Goal: Task Accomplishment & Management: Manage account settings

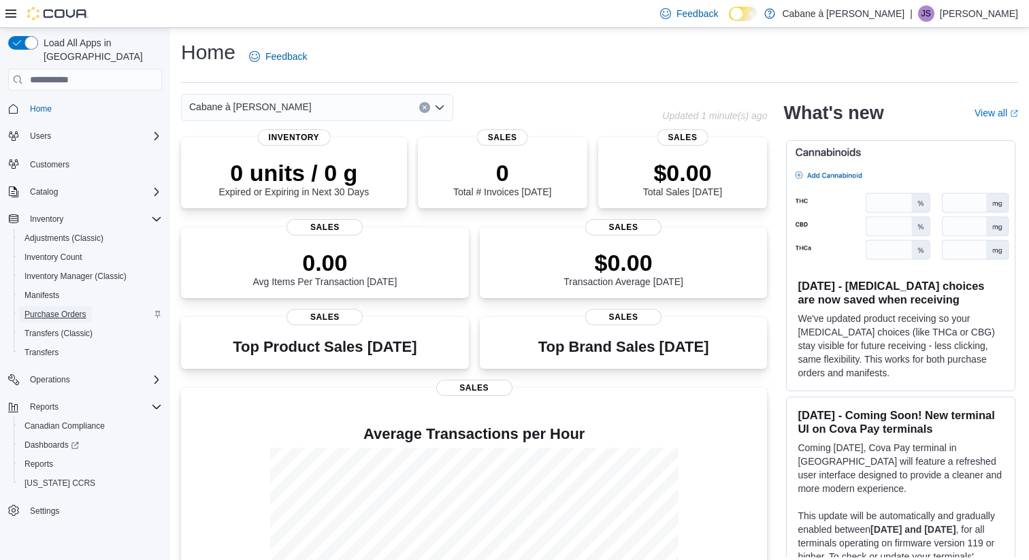
click at [71, 309] on span "Purchase Orders" at bounding box center [56, 314] width 62 height 11
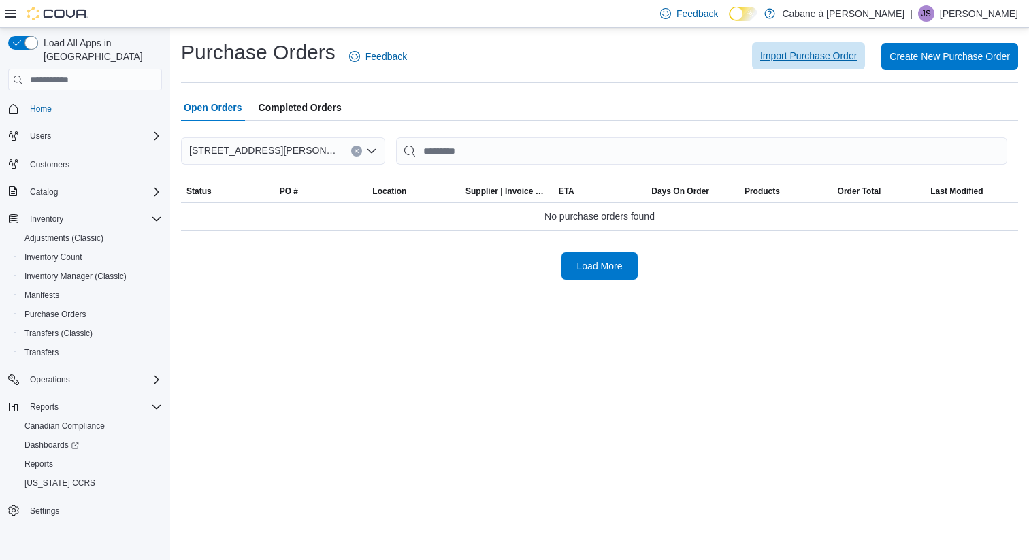
click at [789, 61] on span "Import Purchase Order" at bounding box center [808, 56] width 97 height 14
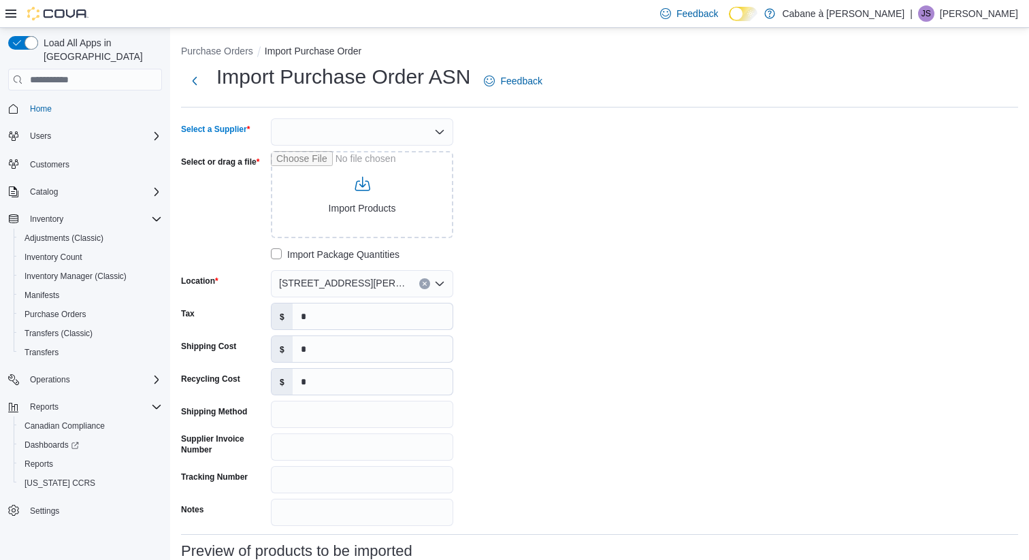
click at [391, 132] on div at bounding box center [362, 131] width 182 height 27
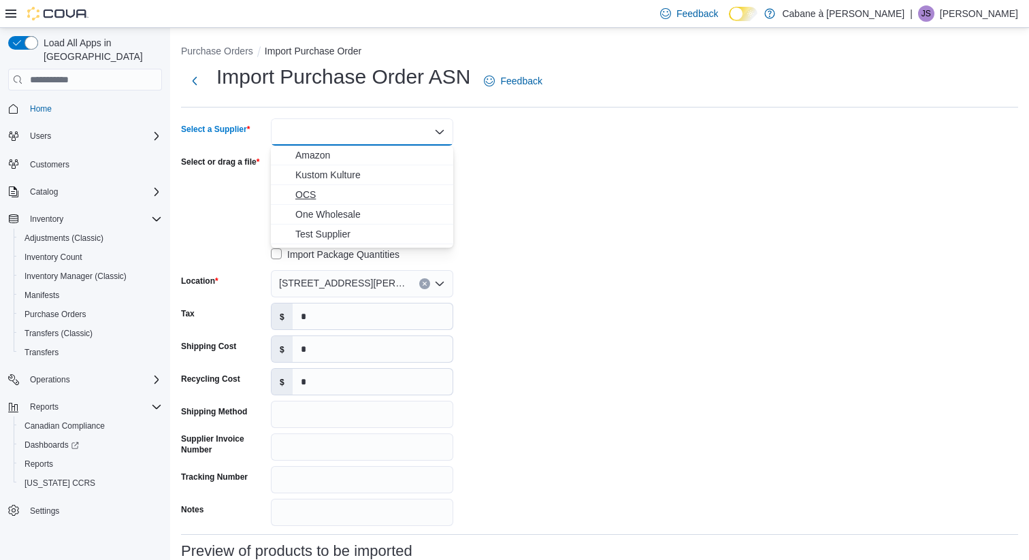
click at [322, 194] on span "OCS" at bounding box center [370, 195] width 150 height 14
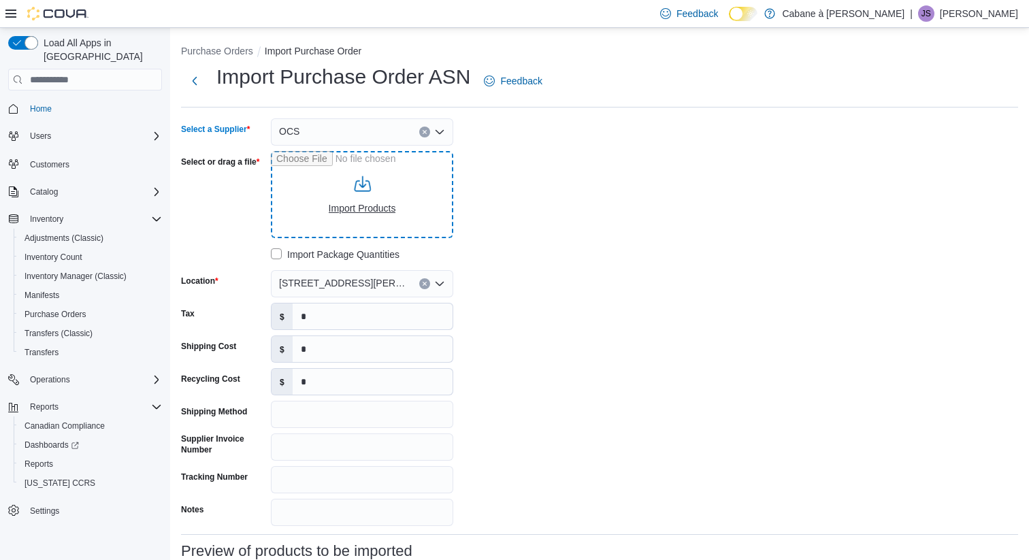
click at [355, 208] on input "Select or drag a file" at bounding box center [362, 194] width 182 height 87
type input "**********"
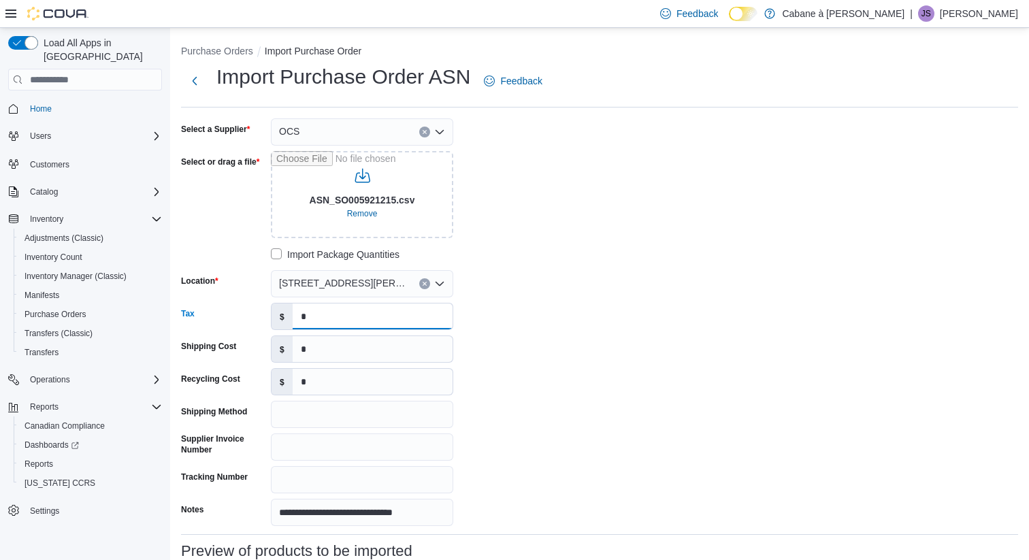
click at [315, 320] on input "*" at bounding box center [373, 317] width 160 height 26
type input "*****"
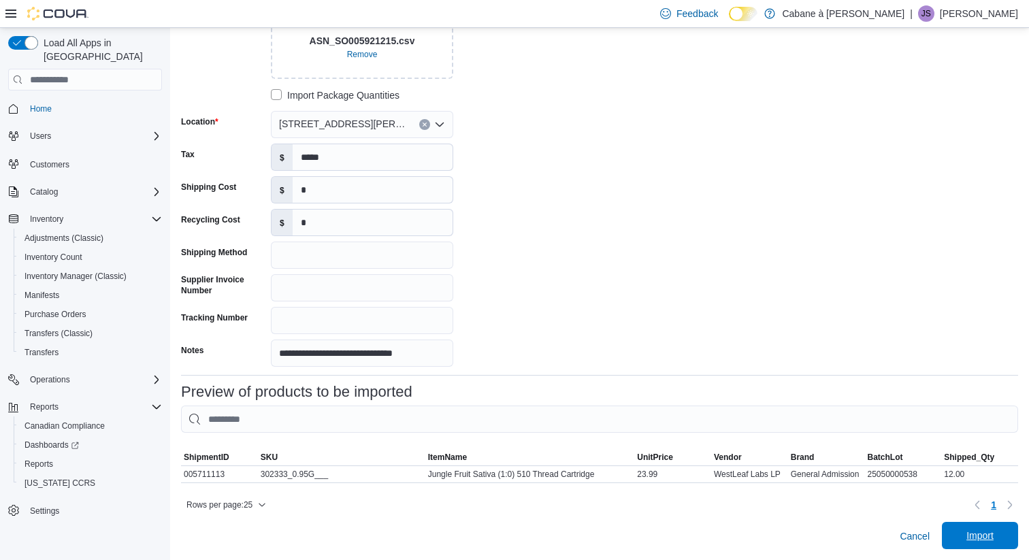
click at [976, 532] on span "Import" at bounding box center [980, 536] width 27 height 14
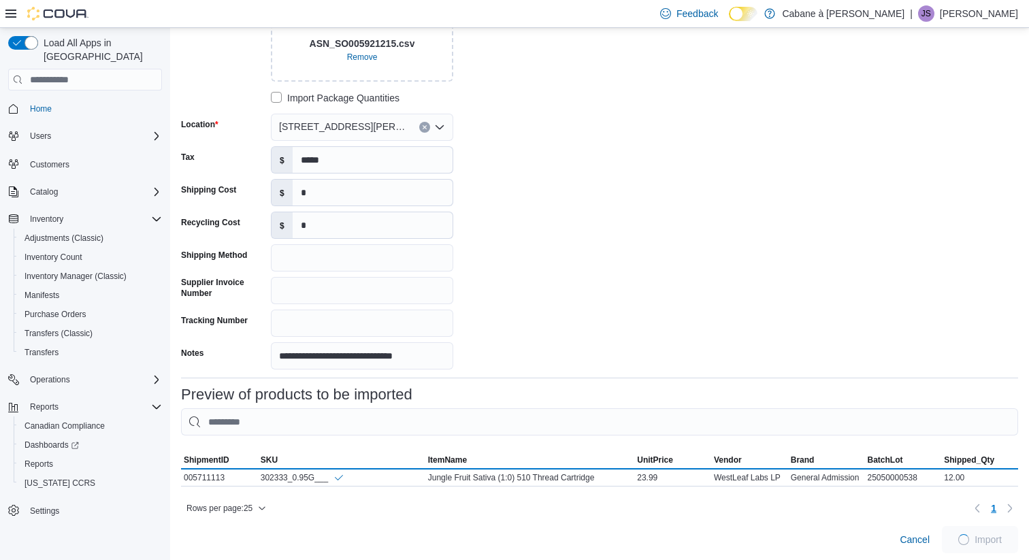
scroll to position [161, 0]
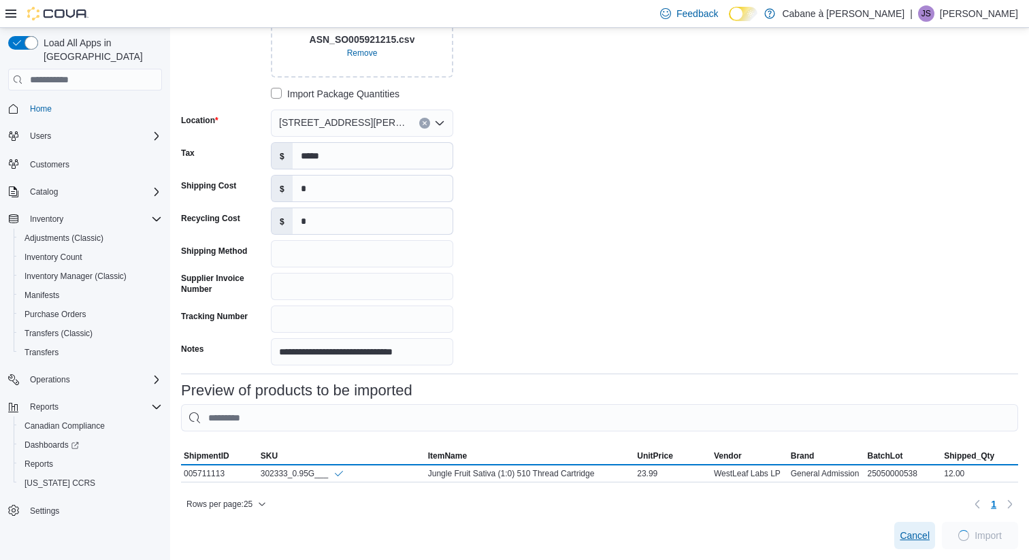
click at [920, 530] on span "Cancel" at bounding box center [915, 536] width 30 height 14
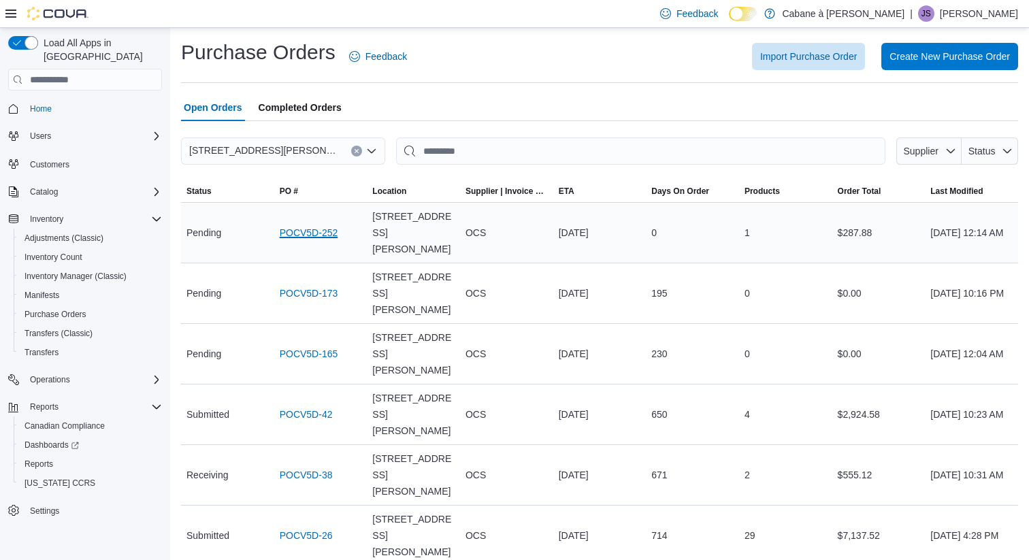
click at [304, 225] on link "POCV5D-252" at bounding box center [309, 233] width 59 height 16
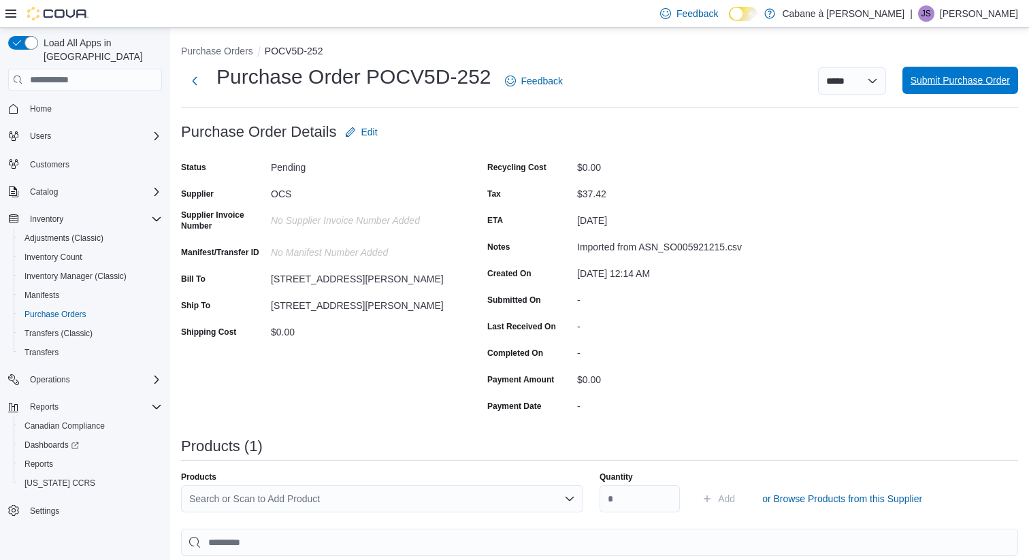
click at [954, 76] on span "Submit Purchase Order" at bounding box center [960, 81] width 99 height 14
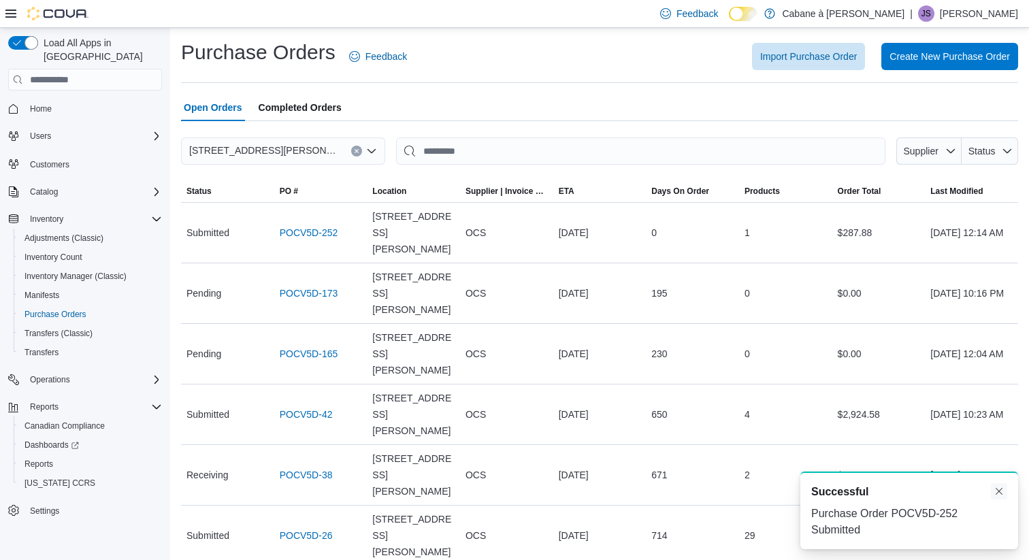
click at [997, 490] on button "Dismiss toast" at bounding box center [999, 491] width 16 height 16
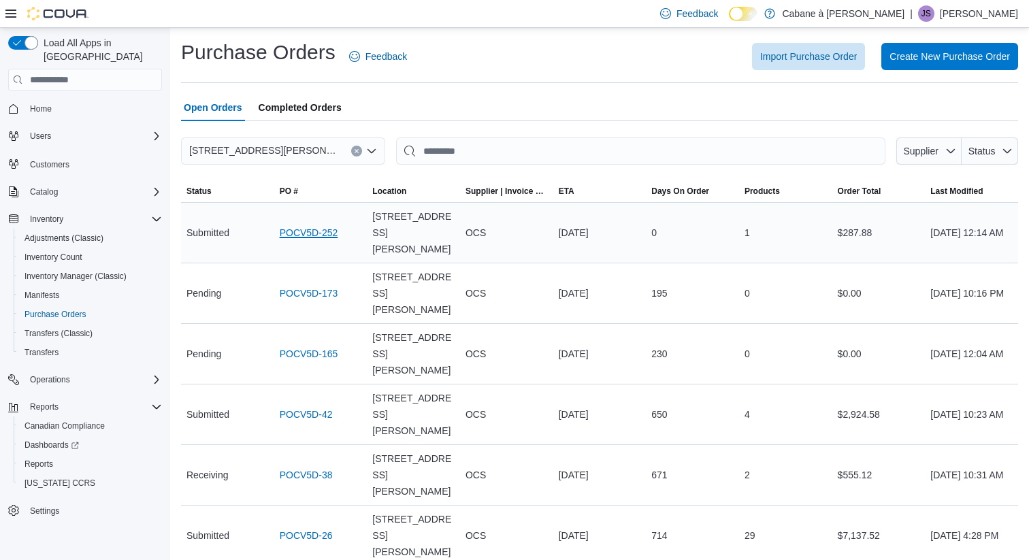
click at [296, 225] on link "POCV5D-252" at bounding box center [309, 233] width 59 height 16
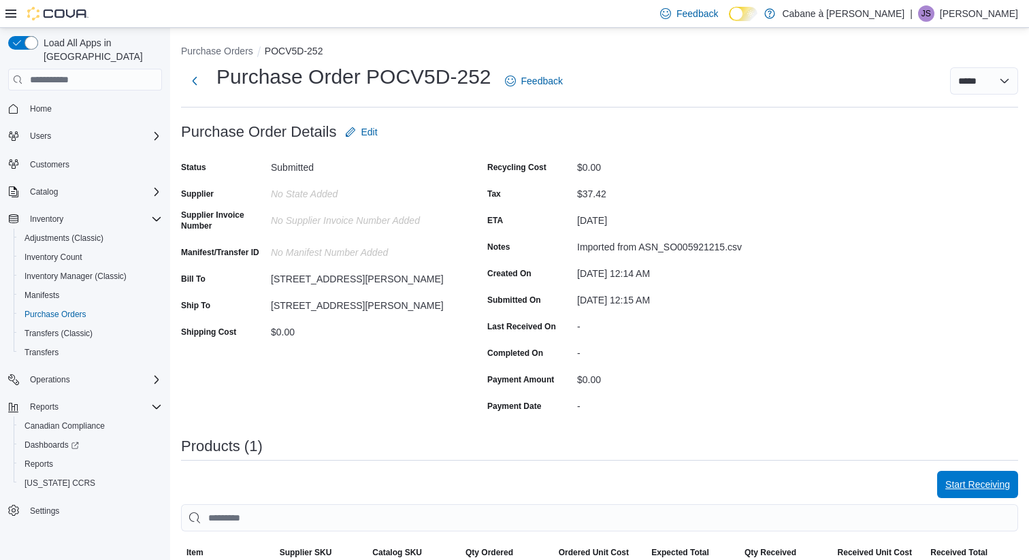
click at [955, 479] on span "Start Receiving" at bounding box center [978, 485] width 65 height 14
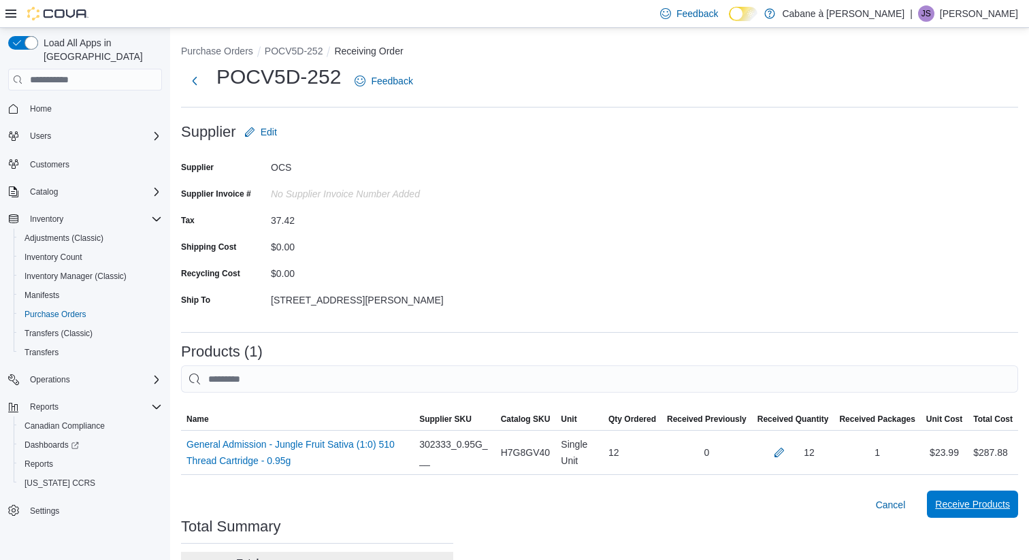
click at [966, 508] on span "Receive Products" at bounding box center [972, 505] width 75 height 14
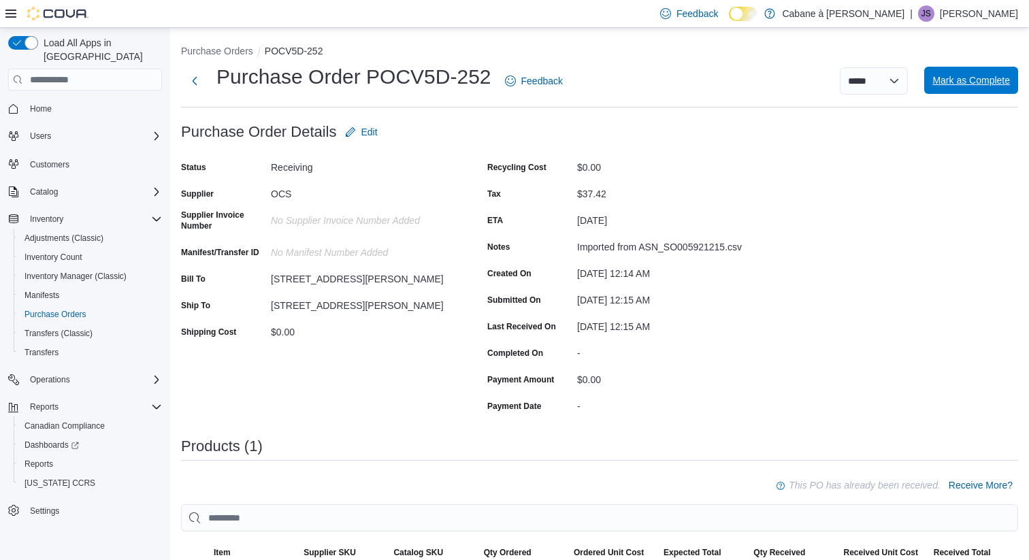
click at [970, 73] on span "Mark as Complete" at bounding box center [972, 80] width 78 height 27
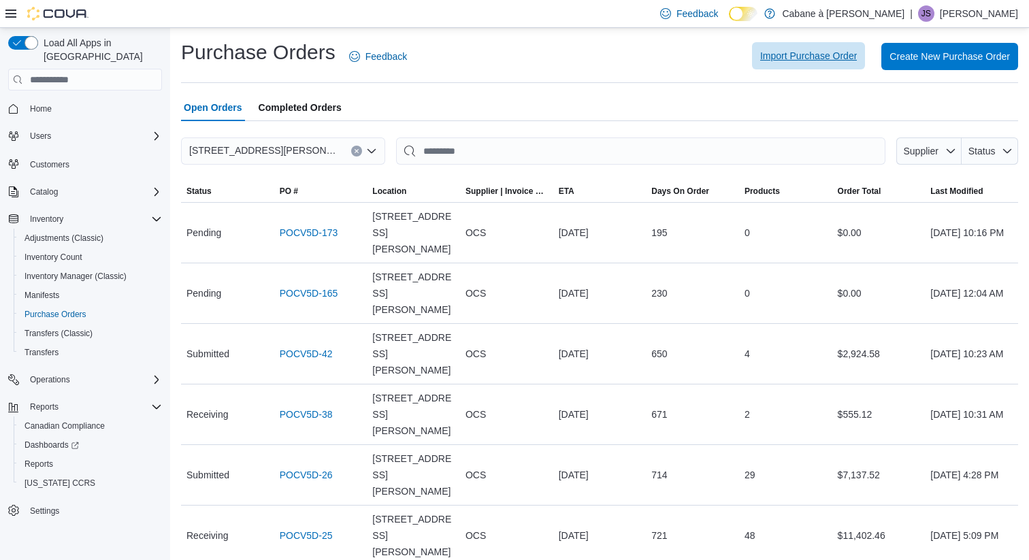
click at [805, 62] on span "Import Purchase Order" at bounding box center [808, 56] width 97 height 14
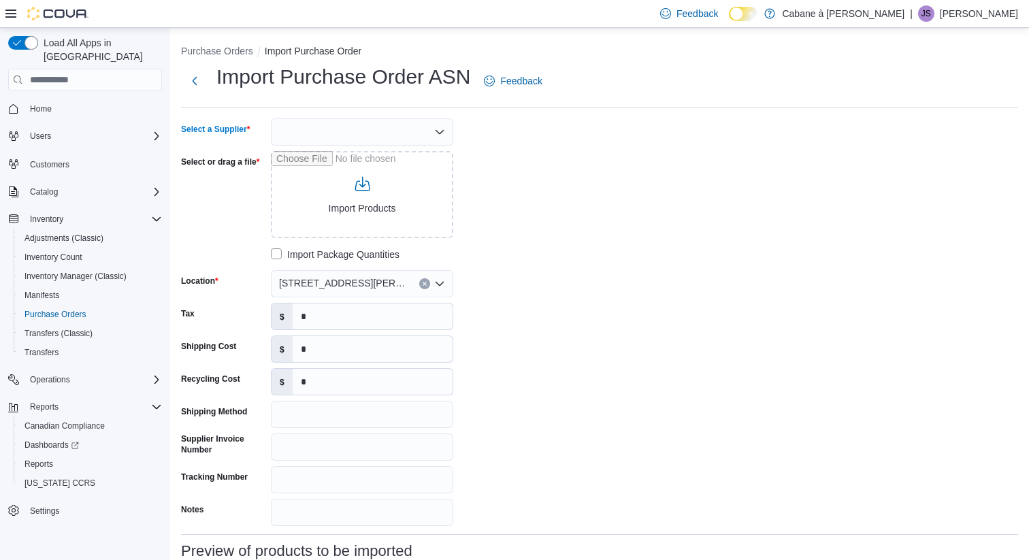
click at [395, 130] on div at bounding box center [362, 131] width 182 height 27
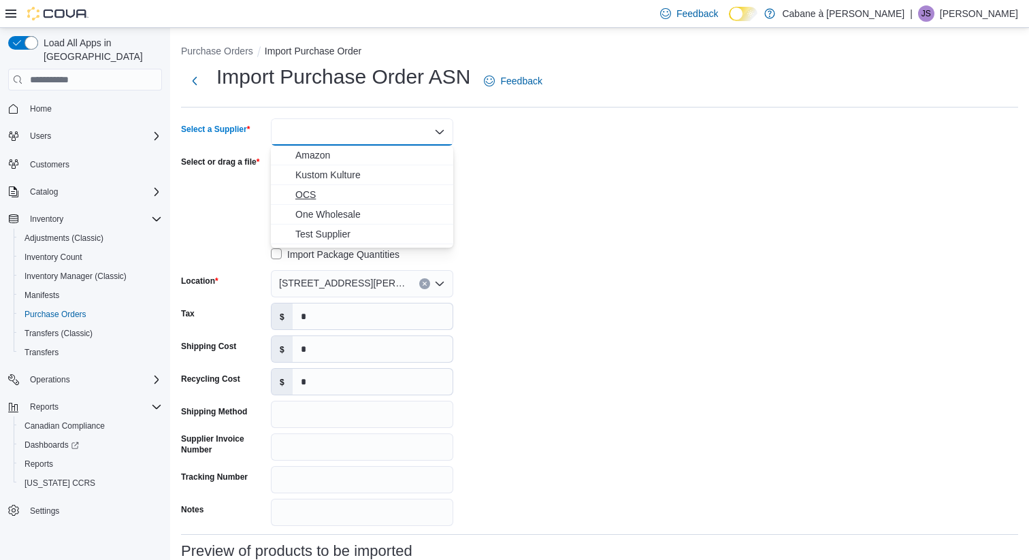
click at [306, 192] on span "OCS" at bounding box center [370, 195] width 150 height 14
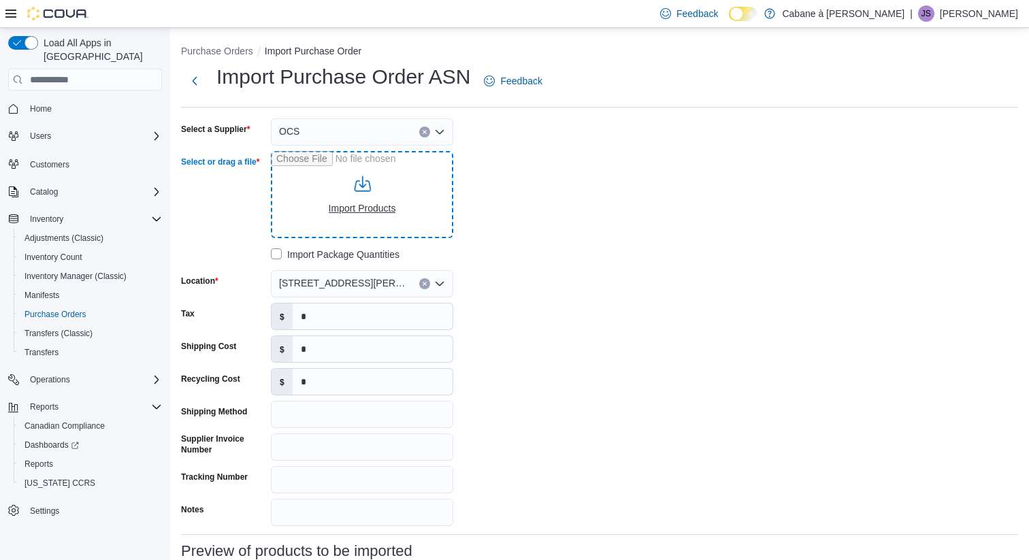
click at [341, 209] on input "Select or drag a file" at bounding box center [362, 194] width 182 height 87
type input "**********"
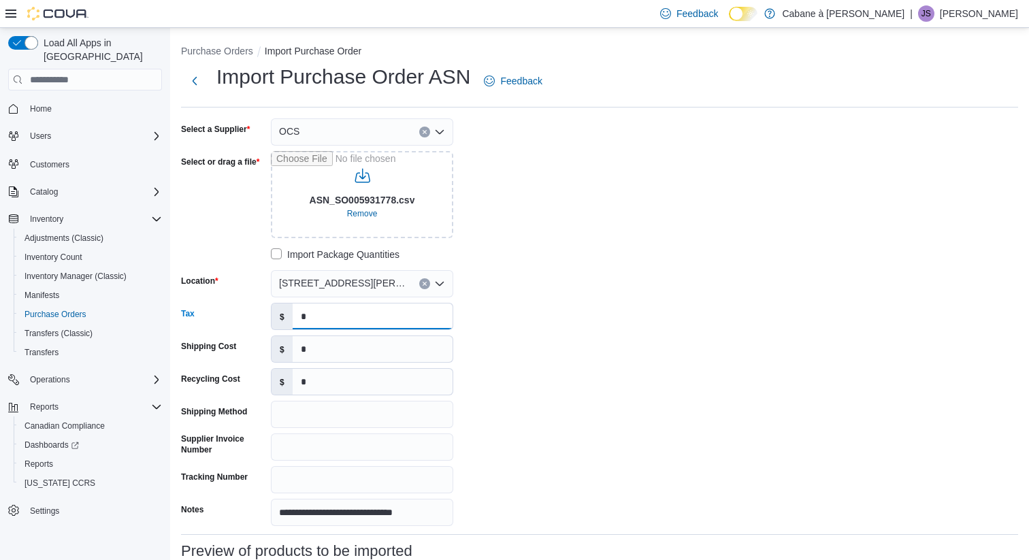
click at [312, 315] on input "*" at bounding box center [373, 317] width 160 height 26
type input "*****"
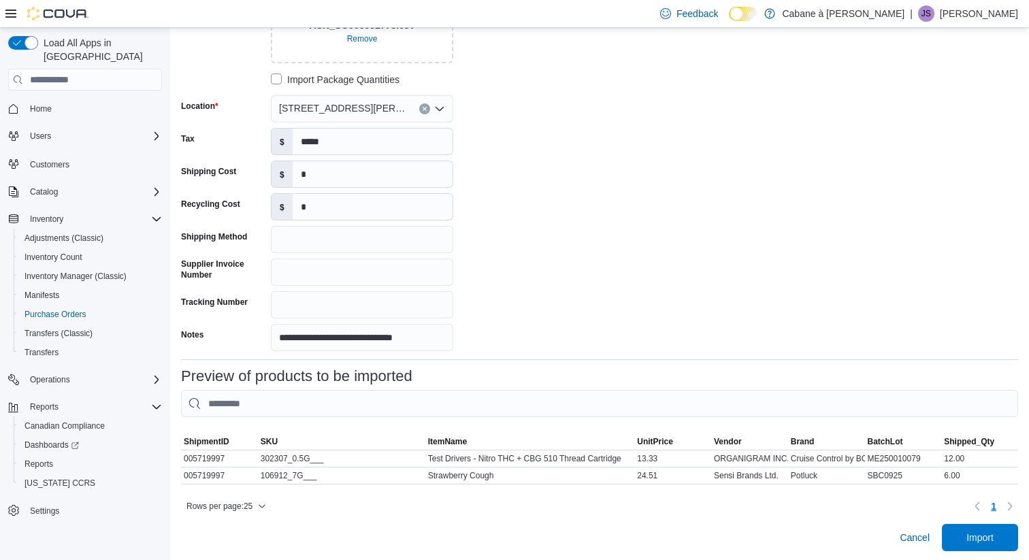
scroll to position [187, 0]
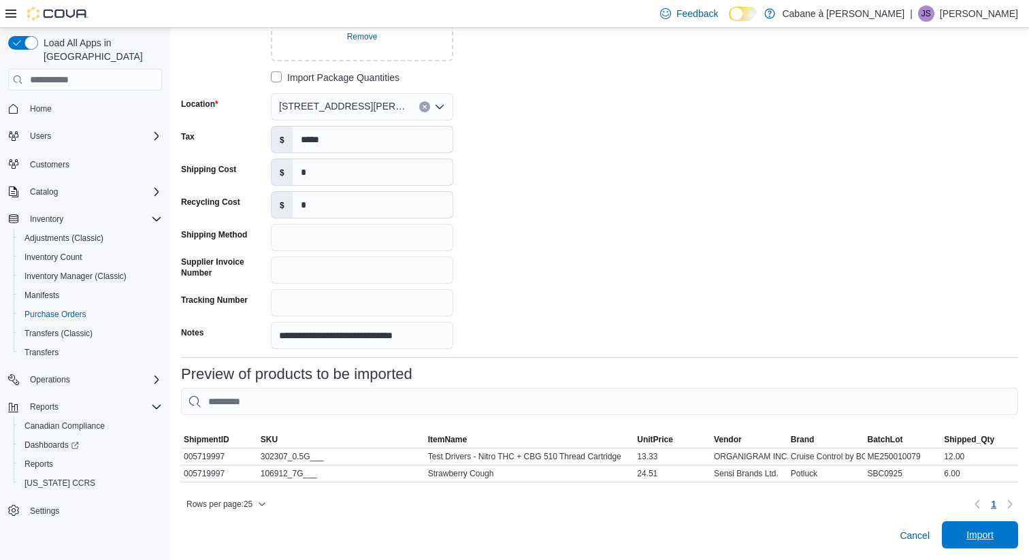
click at [996, 534] on span "Import" at bounding box center [980, 534] width 60 height 27
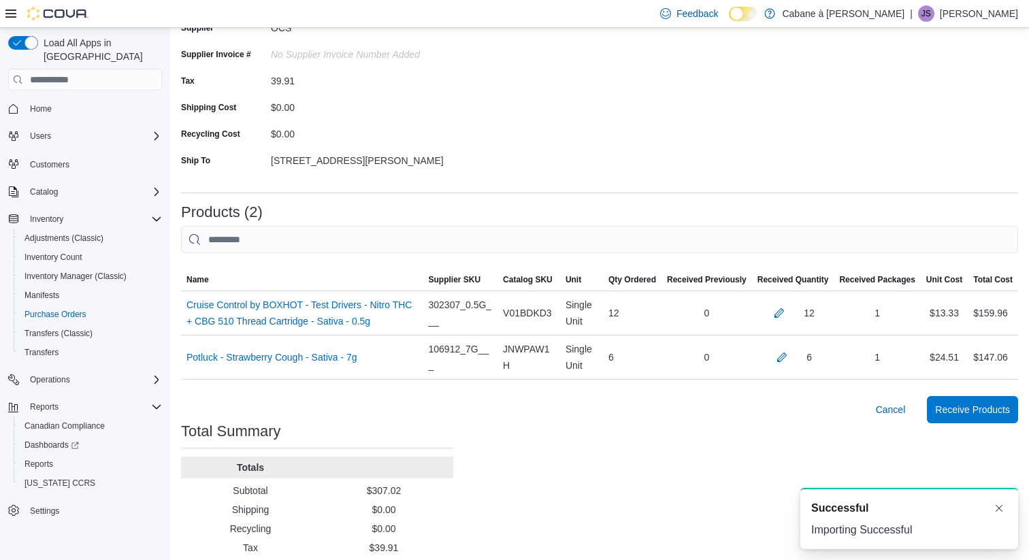
scroll to position [176, 0]
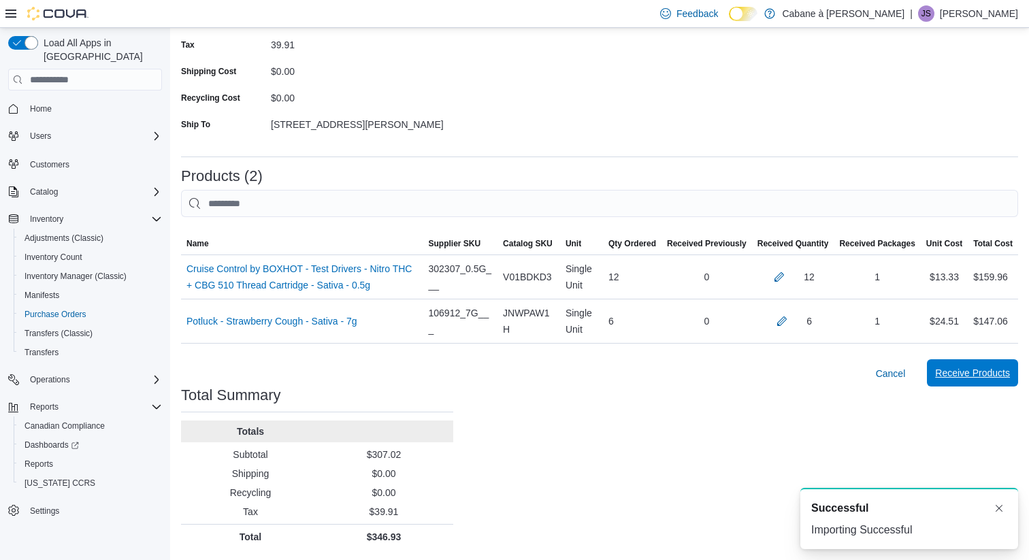
click at [968, 371] on span "Receive Products" at bounding box center [972, 373] width 75 height 14
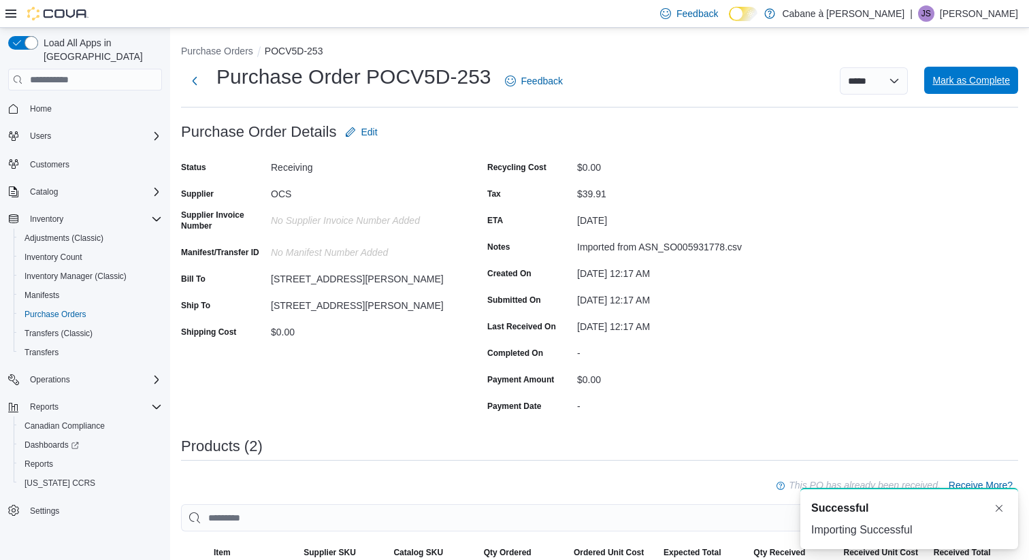
click at [965, 82] on span "Mark as Complete" at bounding box center [972, 81] width 78 height 14
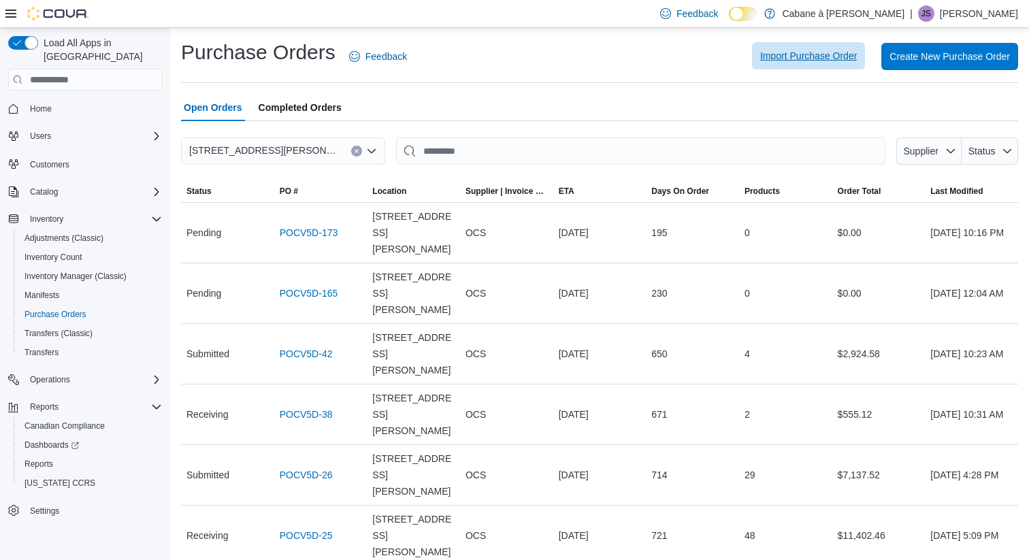
click at [790, 58] on span "Import Purchase Order" at bounding box center [808, 56] width 97 height 14
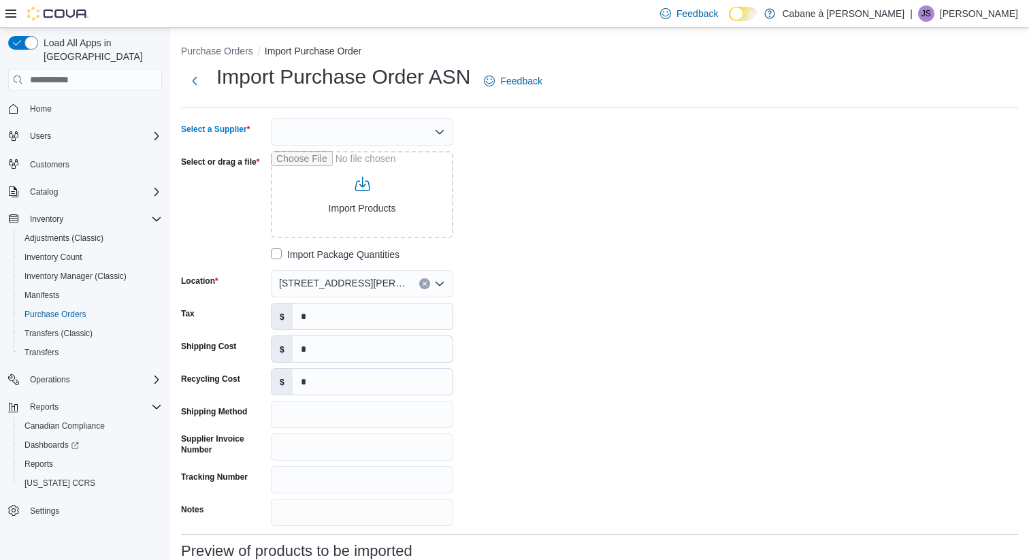
click at [332, 126] on div at bounding box center [362, 131] width 182 height 27
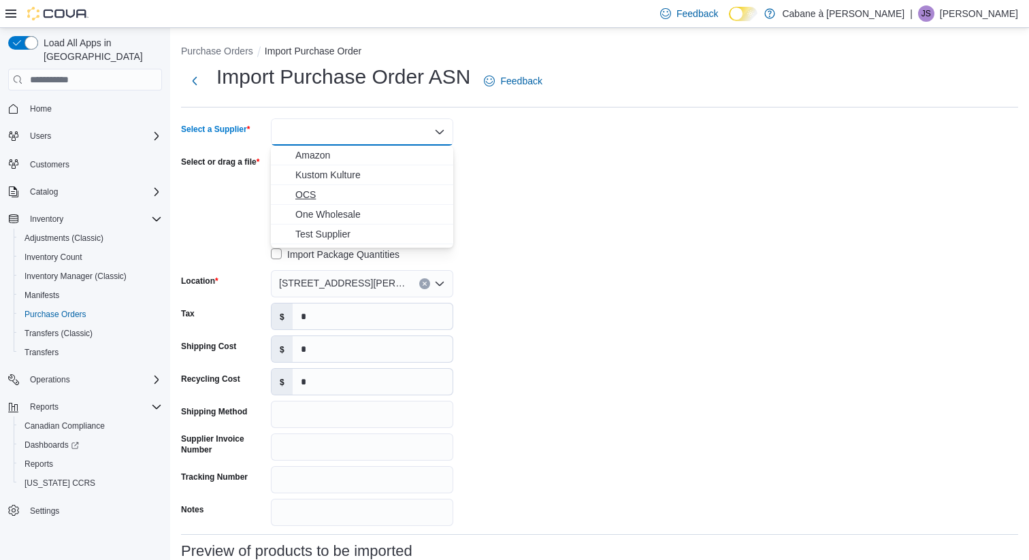
click at [307, 197] on span "OCS" at bounding box center [370, 195] width 150 height 14
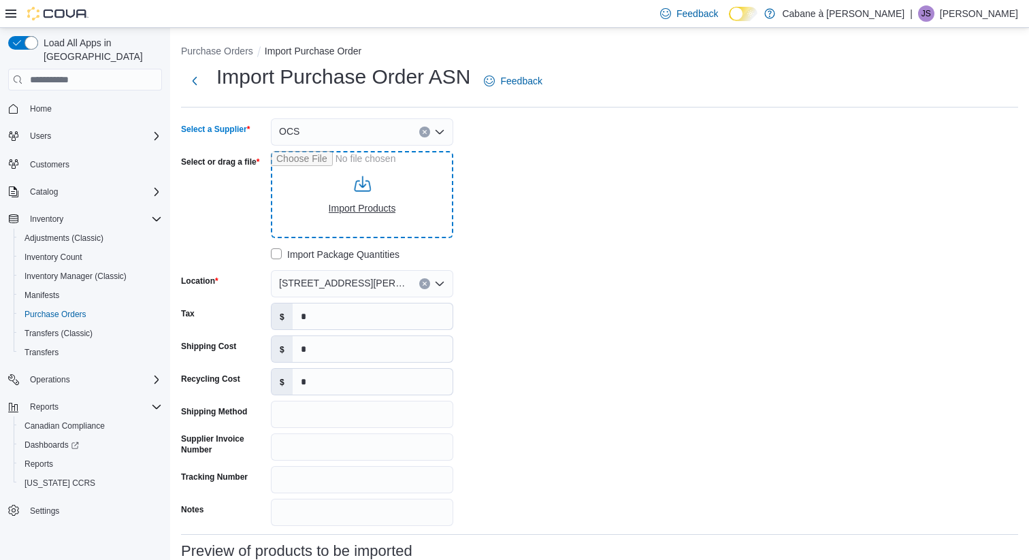
click at [350, 208] on input "Select or drag a file" at bounding box center [362, 194] width 182 height 87
type input "**********"
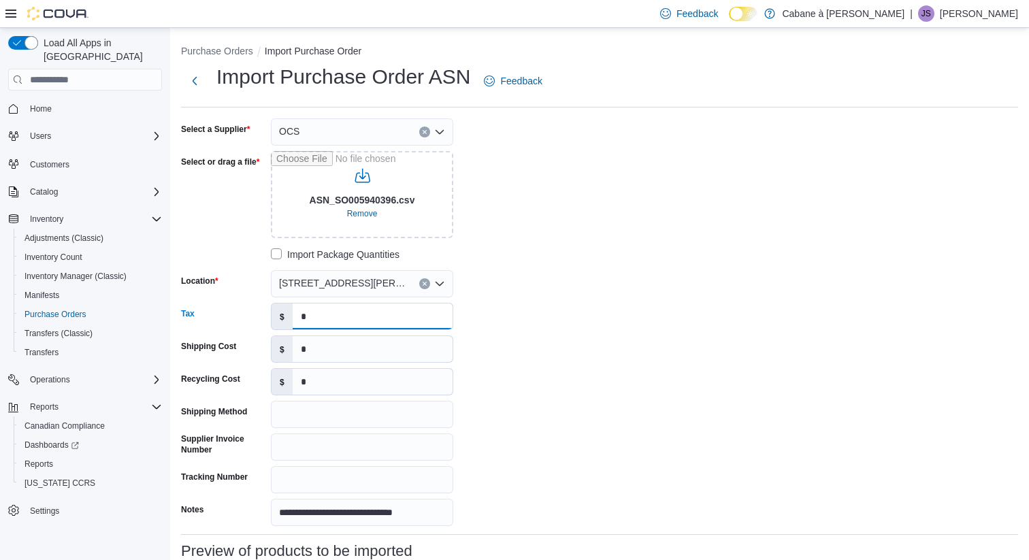
click at [321, 314] on input "*" at bounding box center [373, 317] width 160 height 26
type input "******"
click at [319, 354] on input "*" at bounding box center [373, 349] width 160 height 26
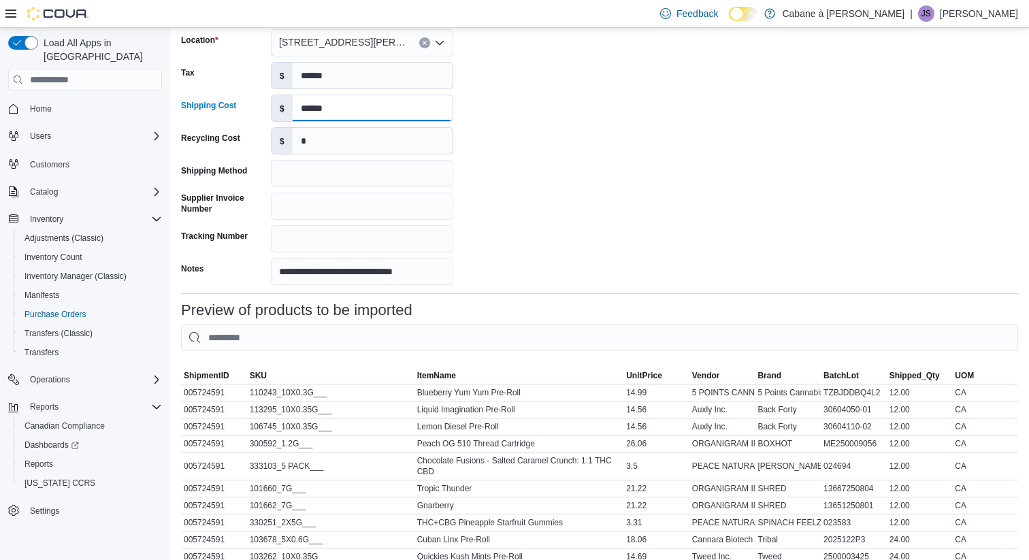
scroll to position [562, 0]
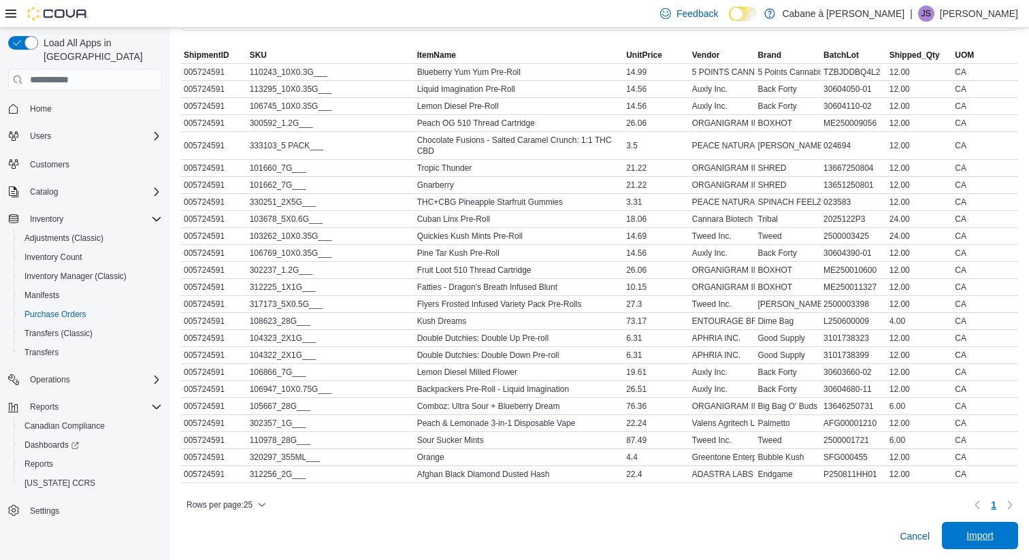
type input "******"
click at [974, 540] on span "Import" at bounding box center [980, 536] width 27 height 14
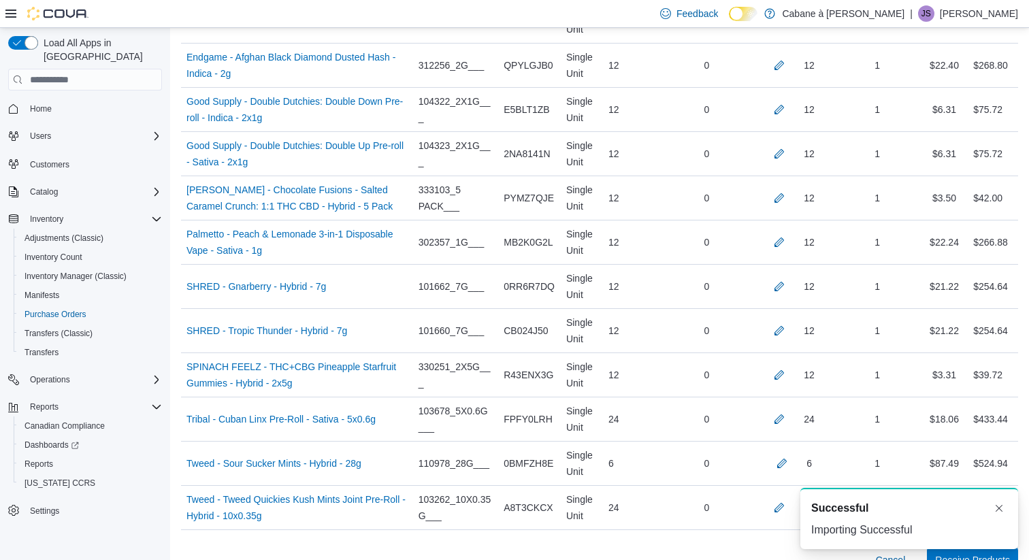
scroll to position [1165, 0]
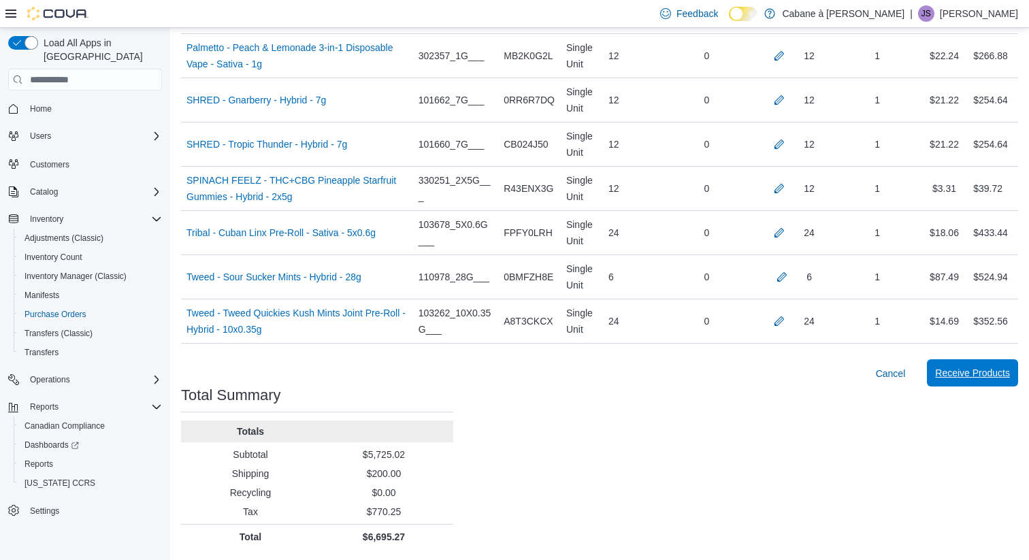
click at [988, 374] on span "Receive Products" at bounding box center [972, 373] width 75 height 14
click at [873, 377] on span "Cancel" at bounding box center [875, 374] width 30 height 14
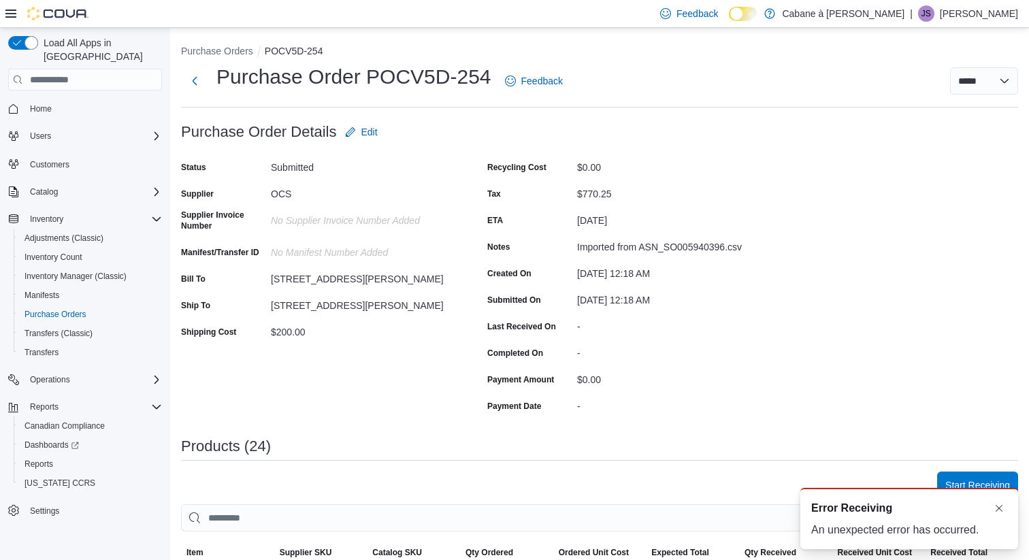
click at [973, 478] on div "A new notification appears Error Receiving An unexpected error has occurred." at bounding box center [893, 518] width 272 height 83
click at [974, 485] on div "A new notification appears Error Receiving An unexpected error has occurred." at bounding box center [893, 518] width 272 height 83
click at [1002, 508] on button "Dismiss toast" at bounding box center [999, 508] width 16 height 16
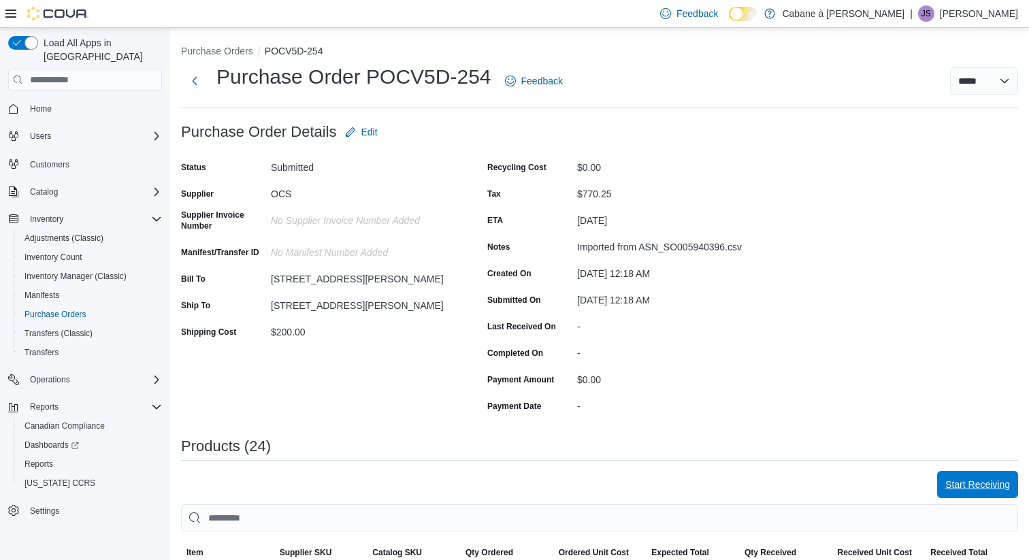
click at [993, 482] on span "Start Receiving" at bounding box center [978, 485] width 65 height 14
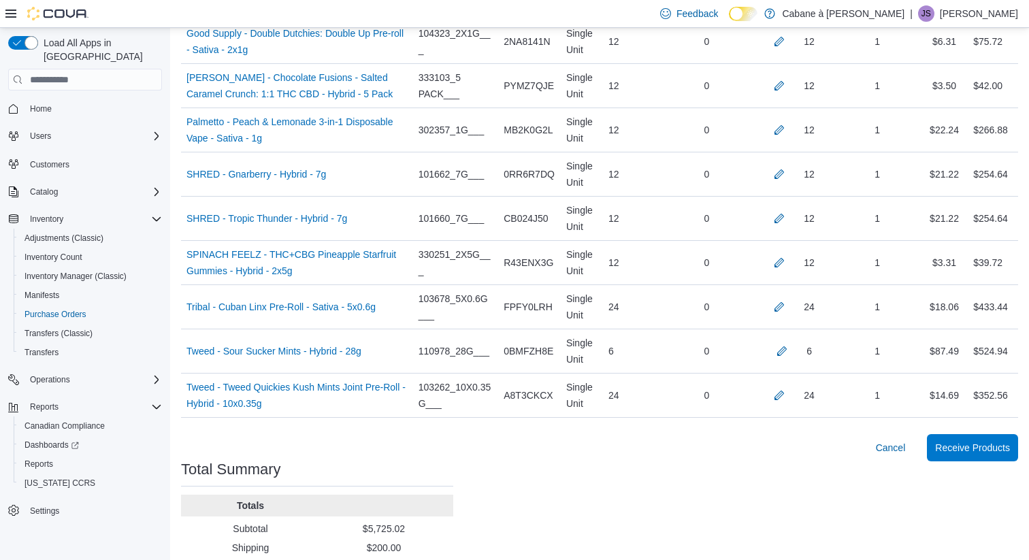
scroll to position [1165, 0]
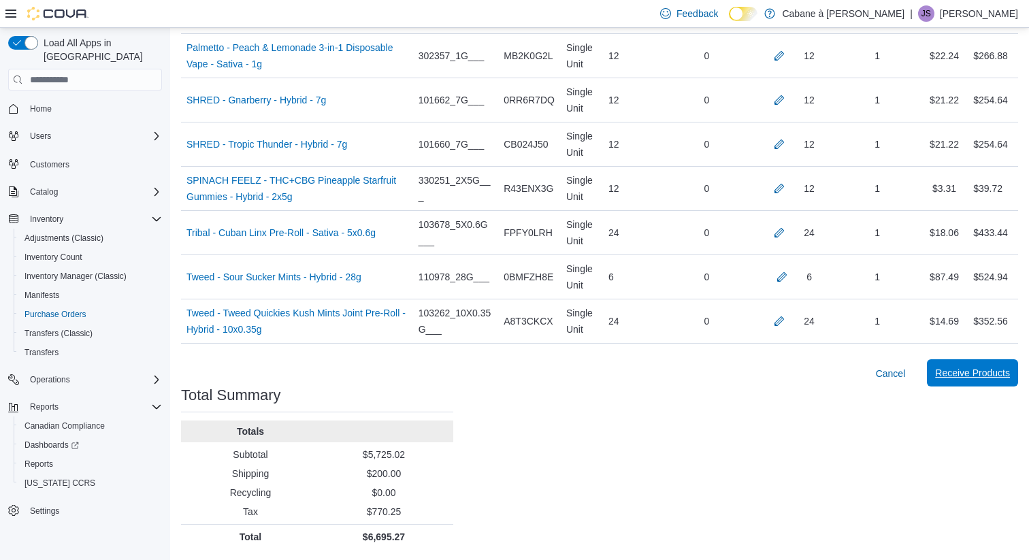
click at [954, 377] on span "Receive Products" at bounding box center [972, 373] width 75 height 14
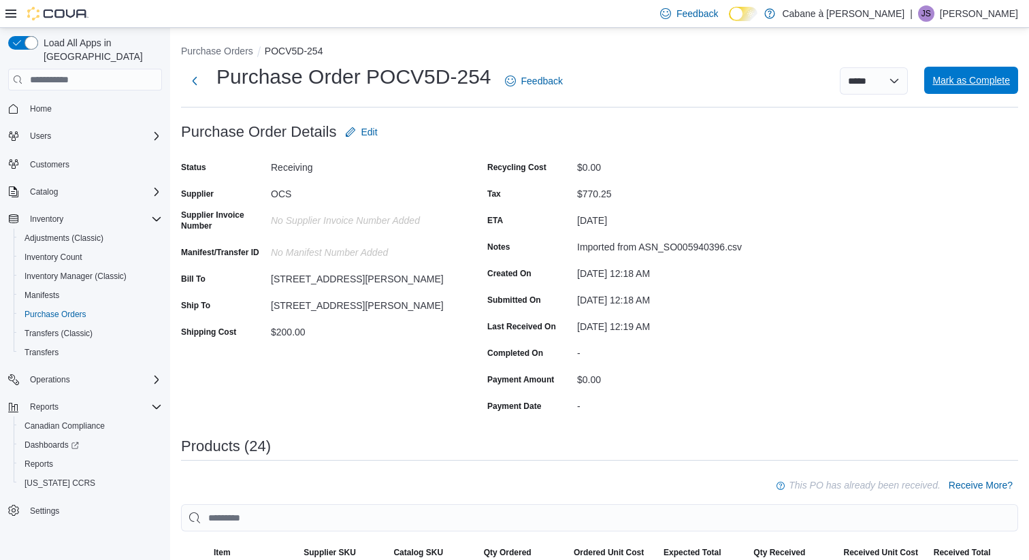
click at [971, 78] on span "Mark as Complete" at bounding box center [972, 81] width 78 height 14
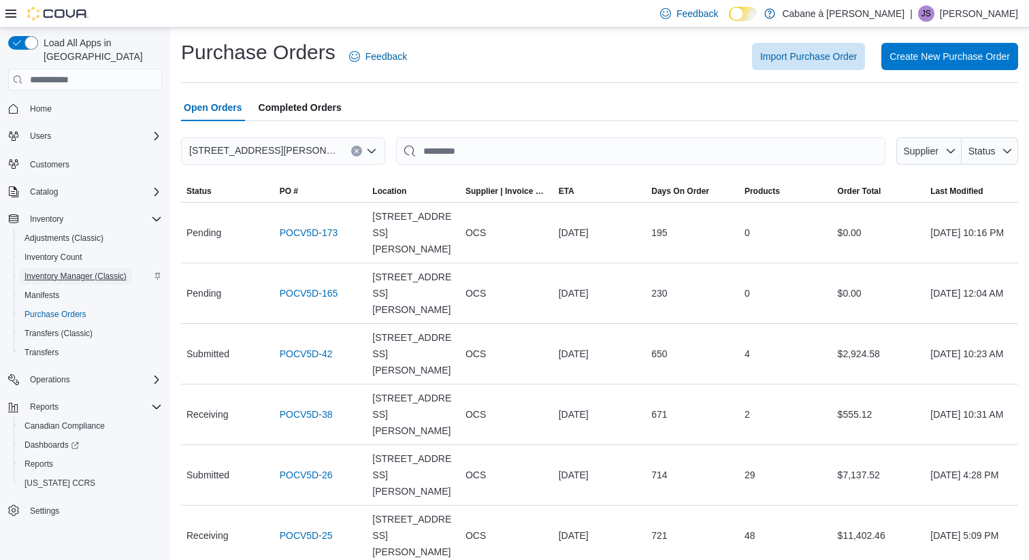
click at [60, 271] on span "Inventory Manager (Classic)" at bounding box center [76, 276] width 102 height 11
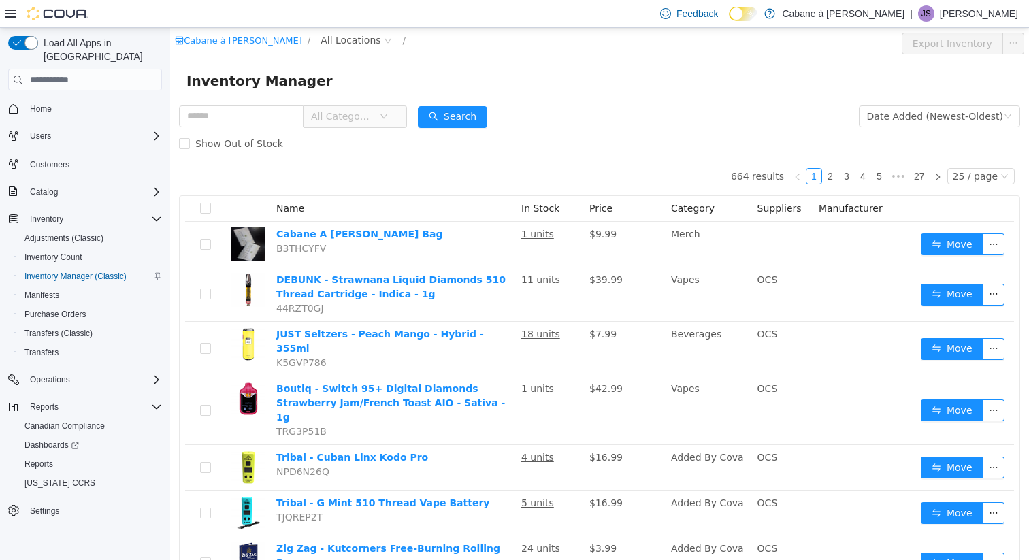
click at [387, 116] on icon "icon: down" at bounding box center [384, 116] width 7 height 5
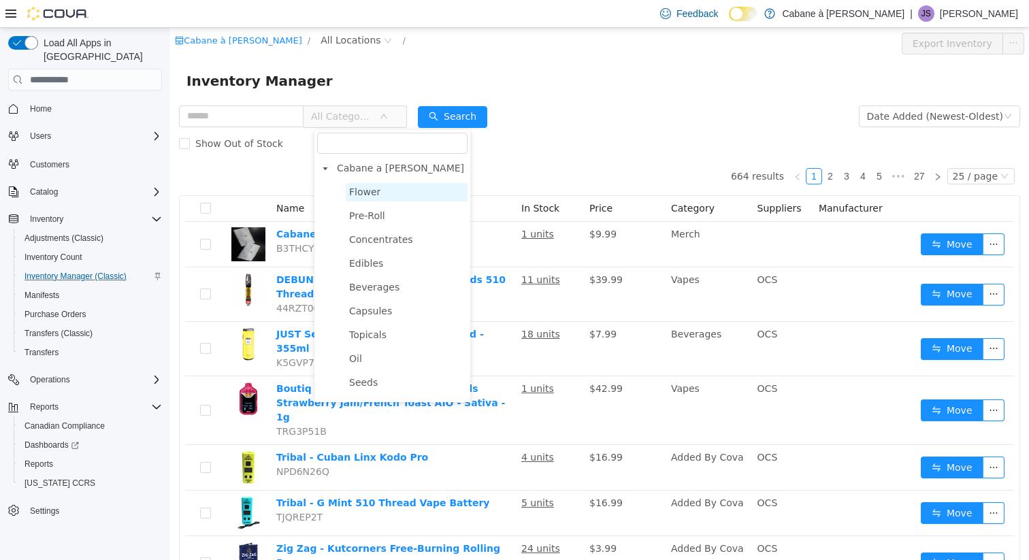
click at [378, 191] on span "Flower" at bounding box center [364, 192] width 31 height 11
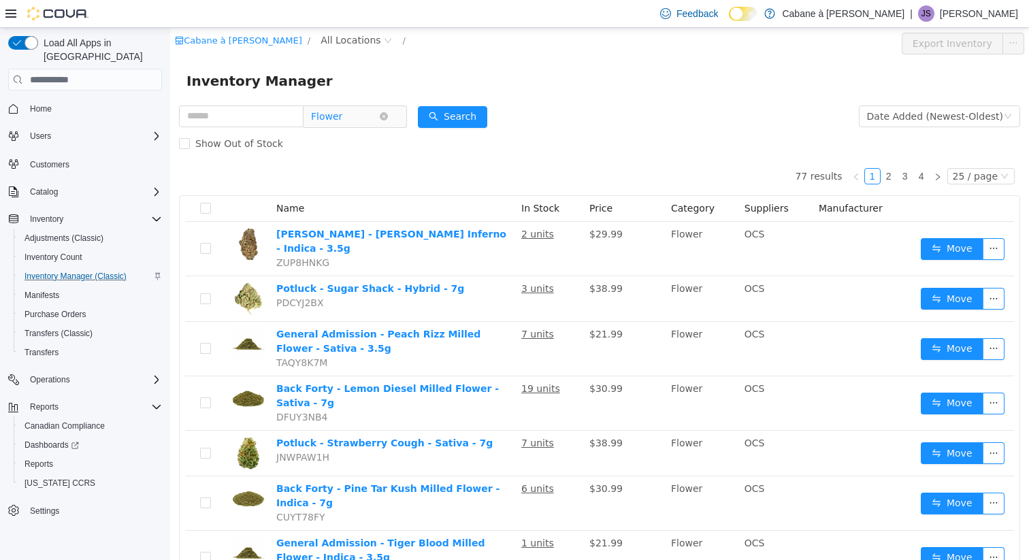
click at [379, 111] on span "Flower" at bounding box center [345, 116] width 68 height 20
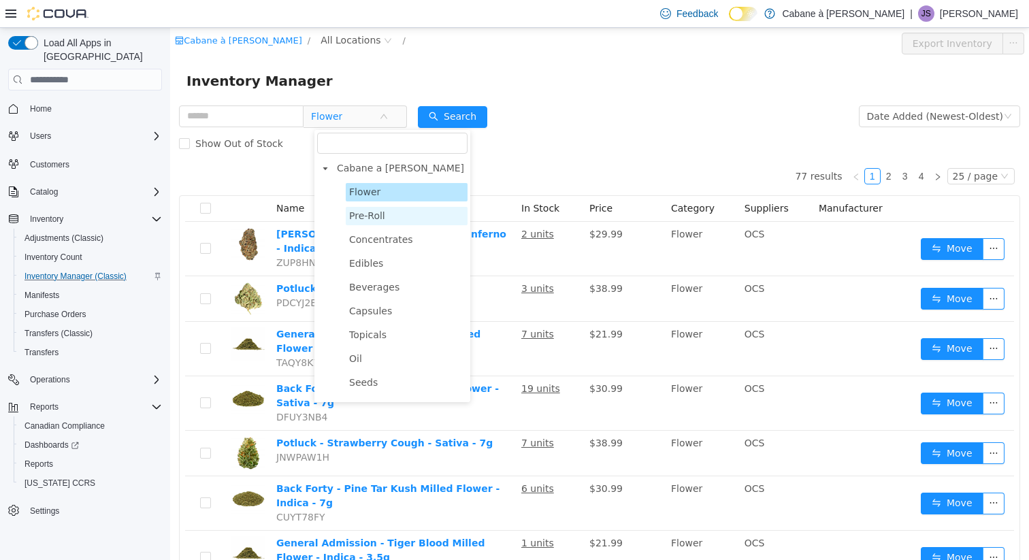
click at [366, 219] on span "Pre-Roll" at bounding box center [367, 215] width 36 height 11
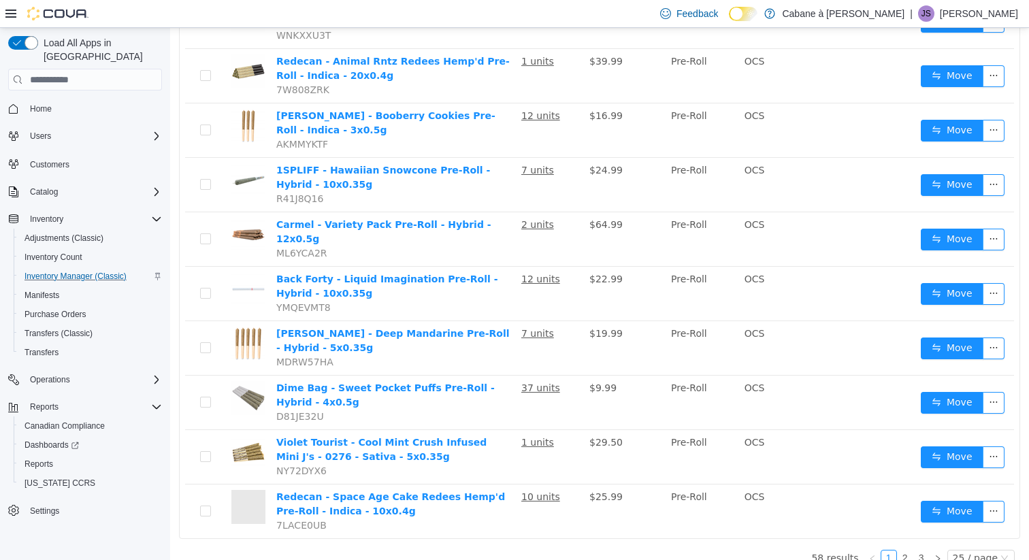
scroll to position [1178, 0]
